Goal: Transaction & Acquisition: Purchase product/service

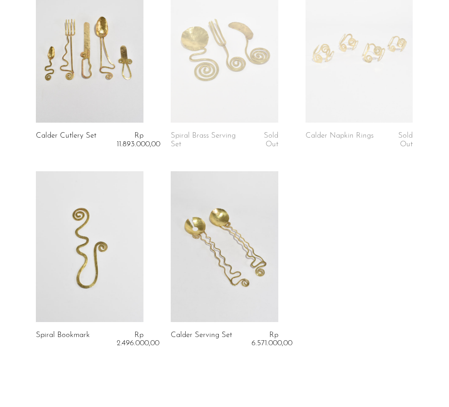
scroll to position [148, 0]
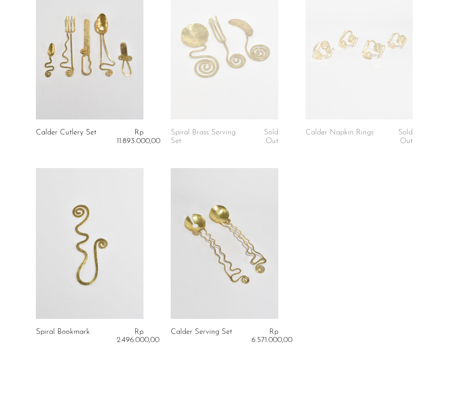
click at [76, 261] on link at bounding box center [90, 243] width 108 height 150
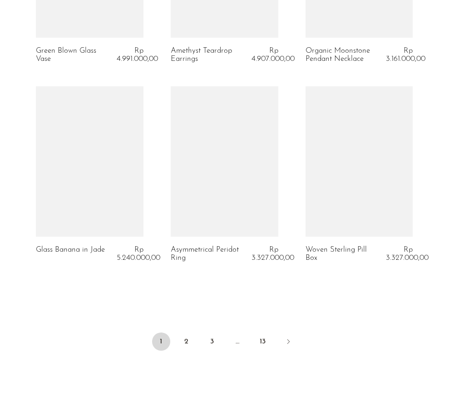
scroll to position [2166, 0]
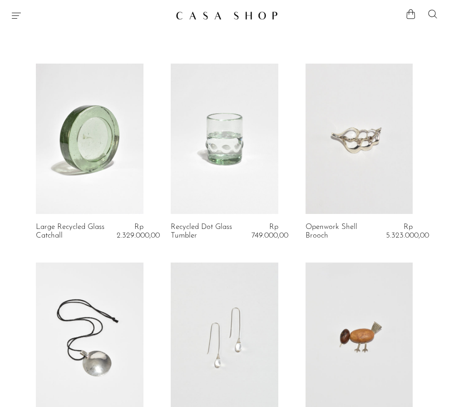
click at [432, 15] on icon at bounding box center [432, 14] width 11 height 11
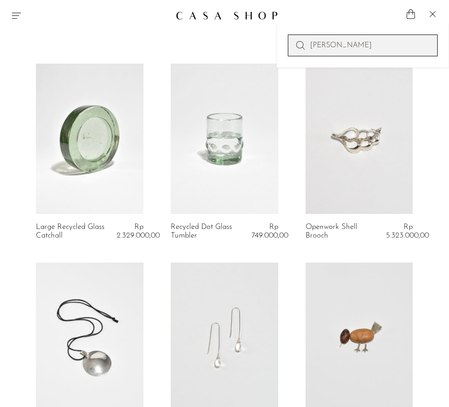
type input "[PERSON_NAME]"
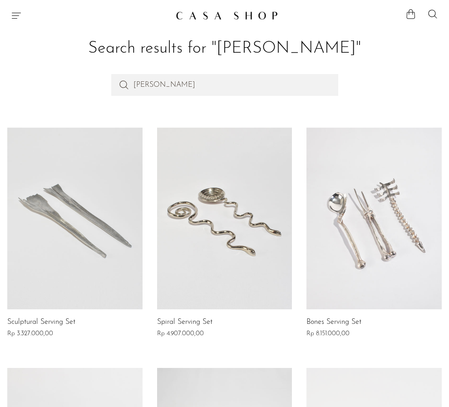
click at [226, 216] on link at bounding box center [224, 219] width 135 height 182
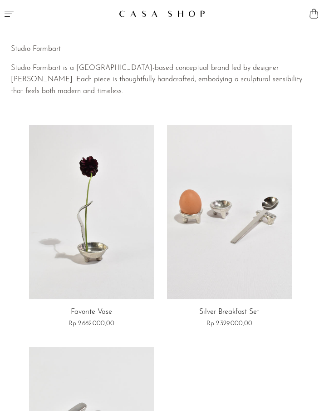
click at [92, 209] on link at bounding box center [91, 212] width 125 height 175
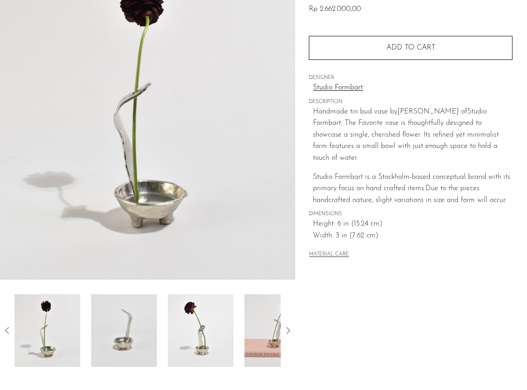
scroll to position [105, 0]
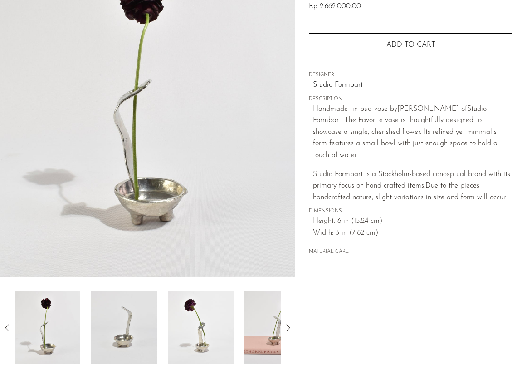
click at [128, 330] on img at bounding box center [124, 327] width 66 height 73
